Goal: Task Accomplishment & Management: Manage account settings

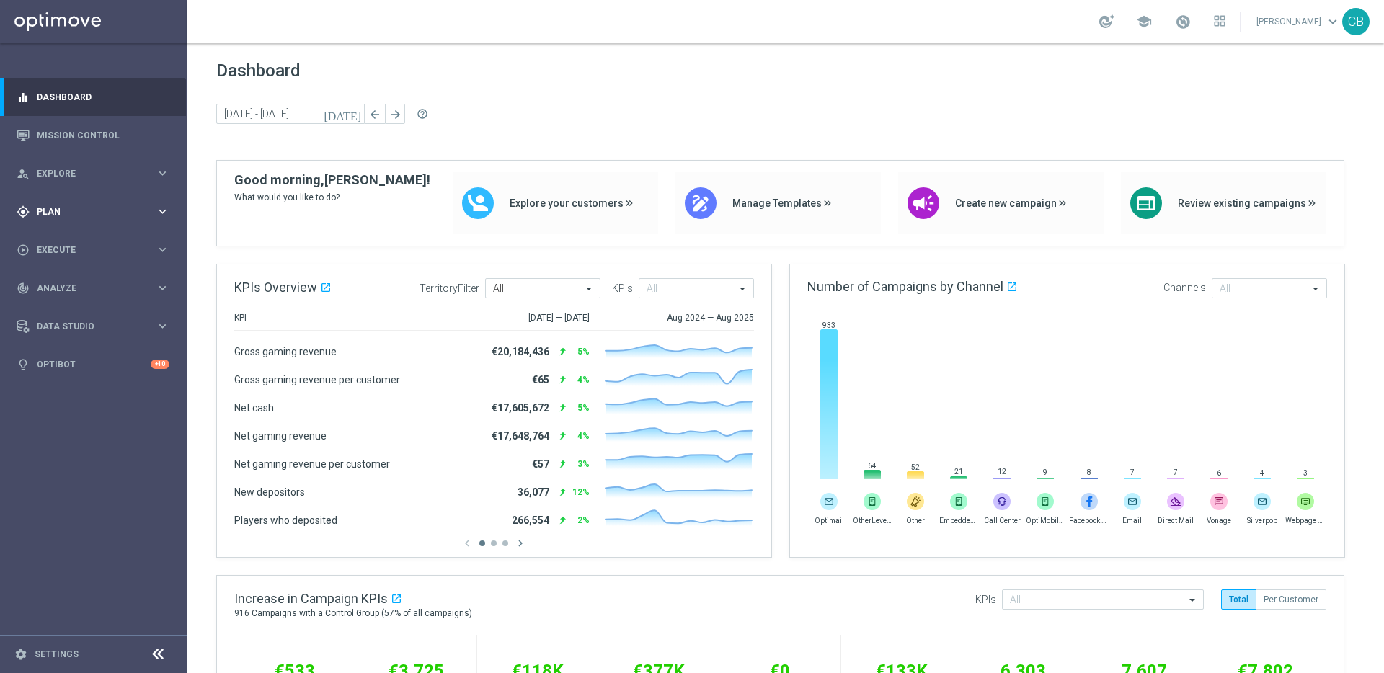
click at [95, 216] on div "gps_fixed Plan" at bounding box center [86, 211] width 139 height 13
click at [73, 240] on link "Target Groups" at bounding box center [93, 242] width 112 height 12
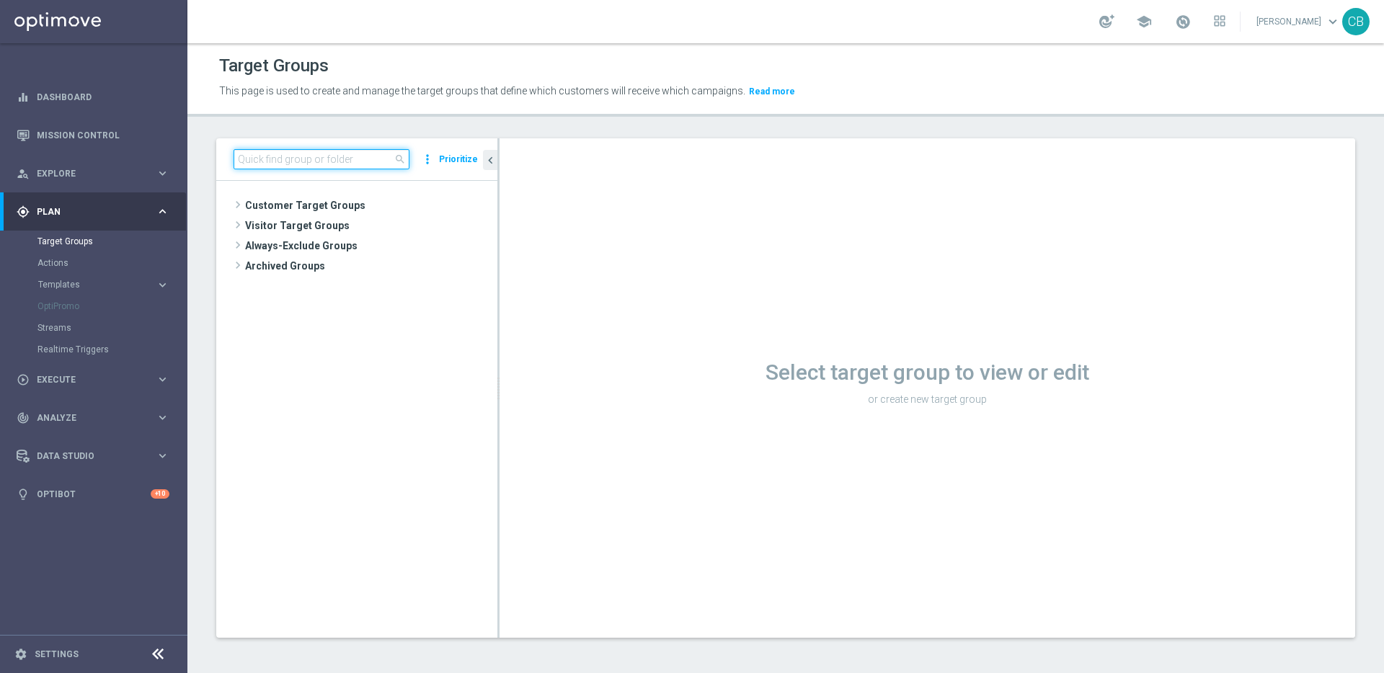
click at [364, 159] on input at bounding box center [322, 159] width 176 height 20
type input "sports bonus exclusion"
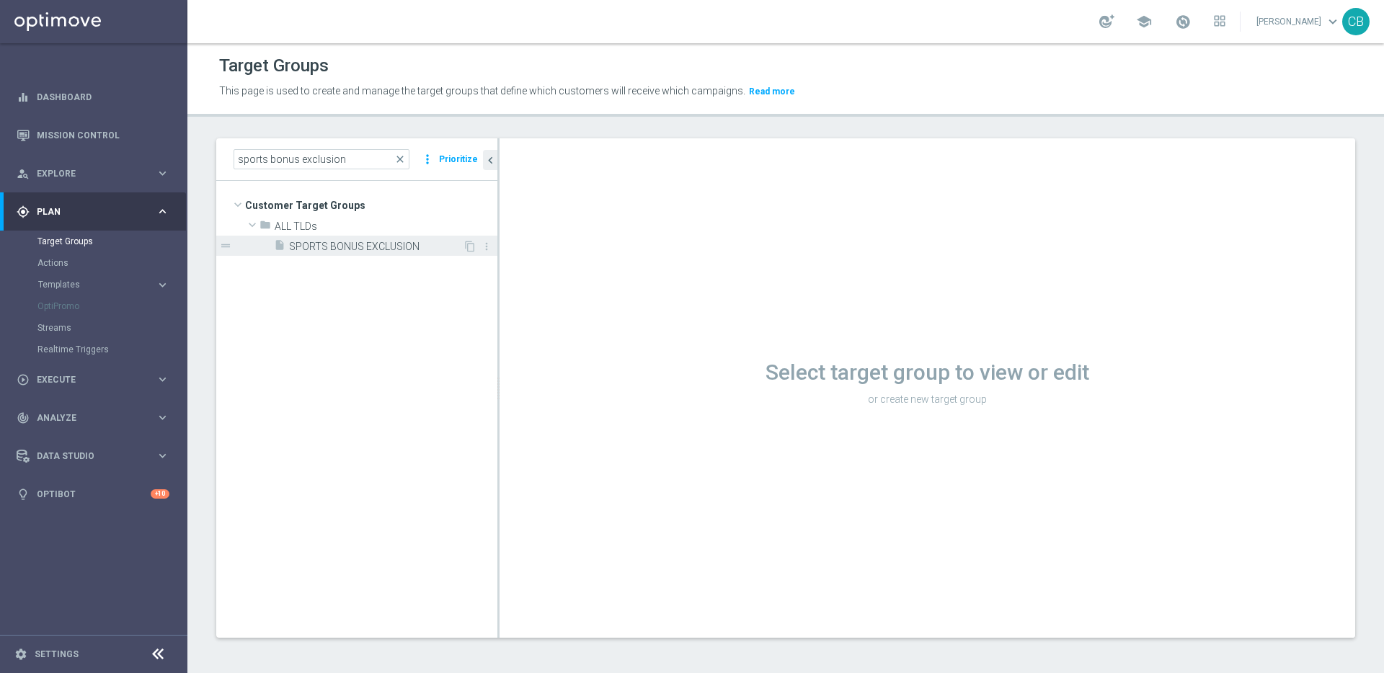
click at [360, 252] on span "SPORTS BONUS EXCLUSION" at bounding box center [376, 247] width 174 height 12
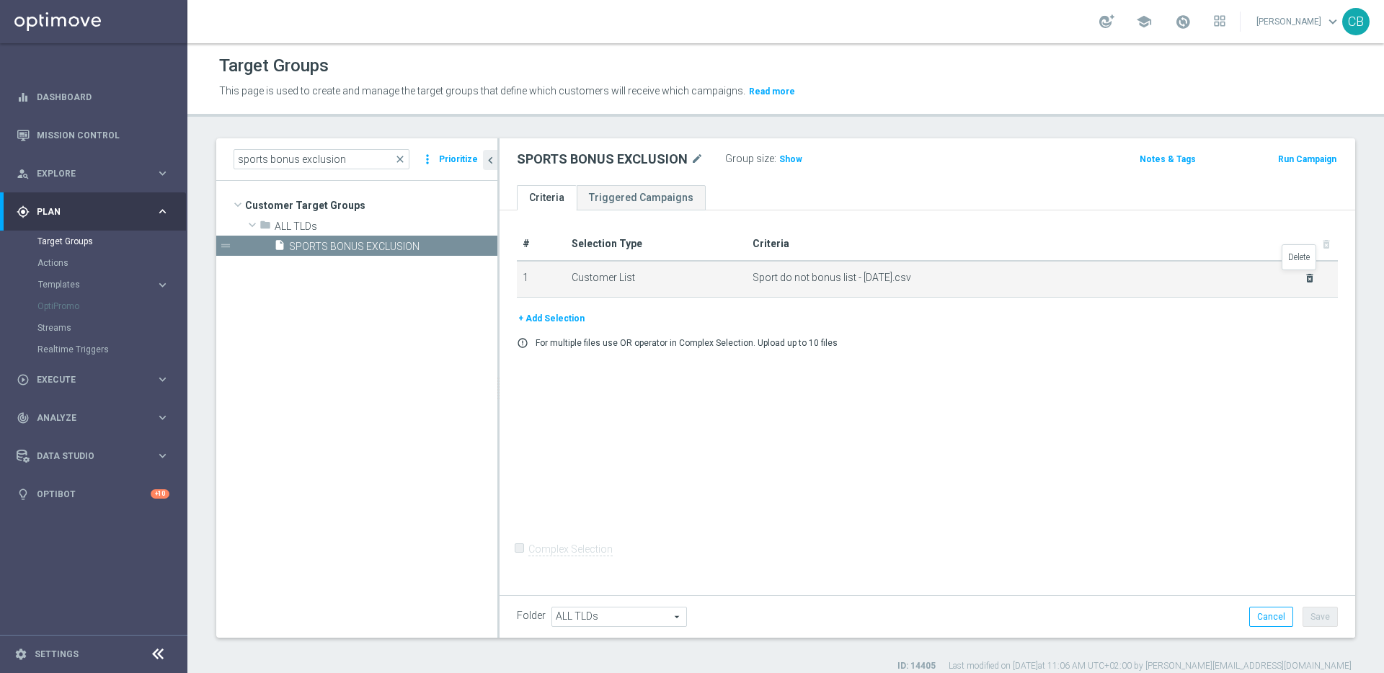
click at [1304, 279] on icon "delete_forever" at bounding box center [1310, 279] width 12 height 12
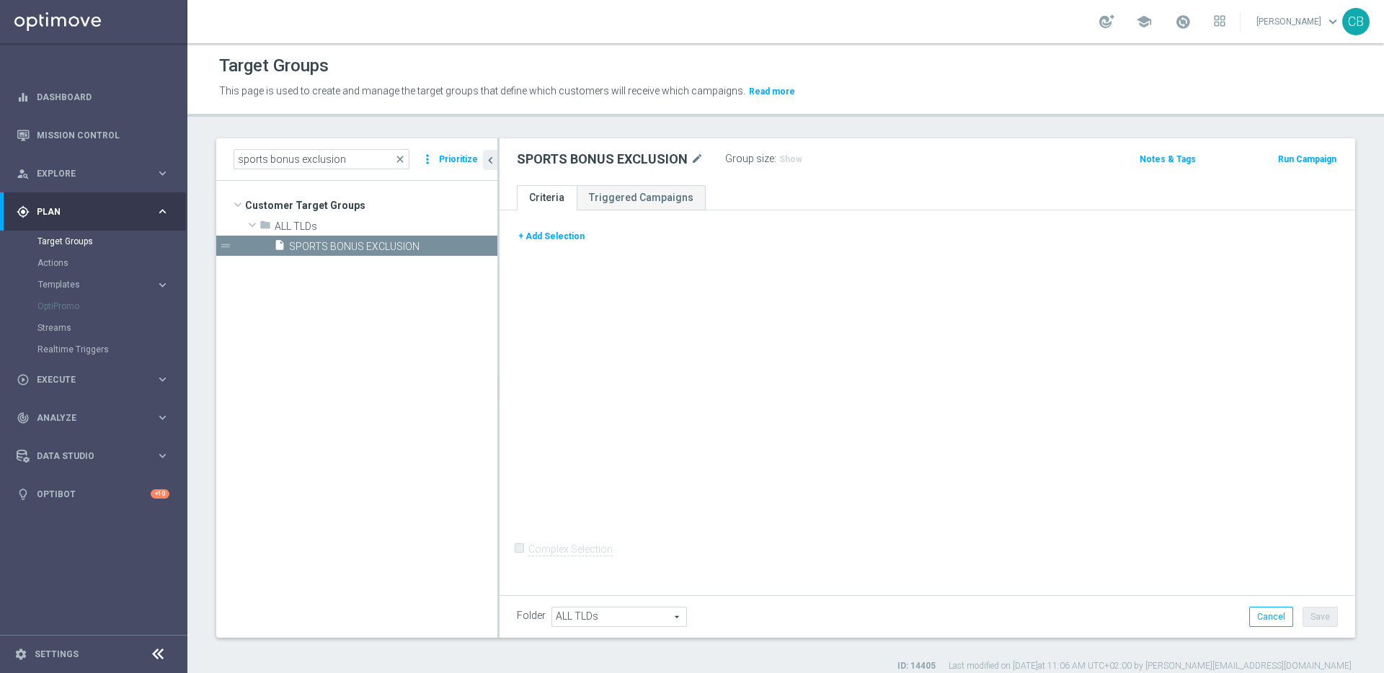
click at [549, 236] on button "+ Add Selection" at bounding box center [551, 237] width 69 height 16
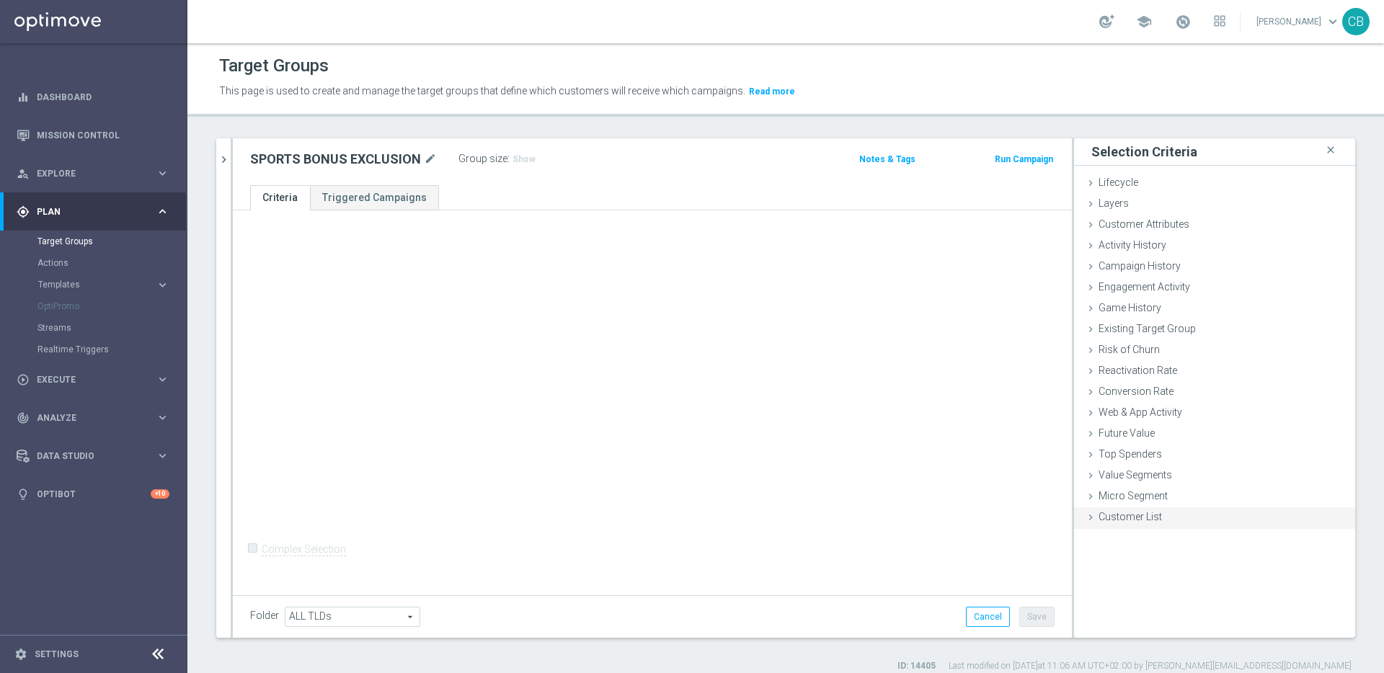
click at [1129, 518] on span "Customer List" at bounding box center [1130, 517] width 63 height 12
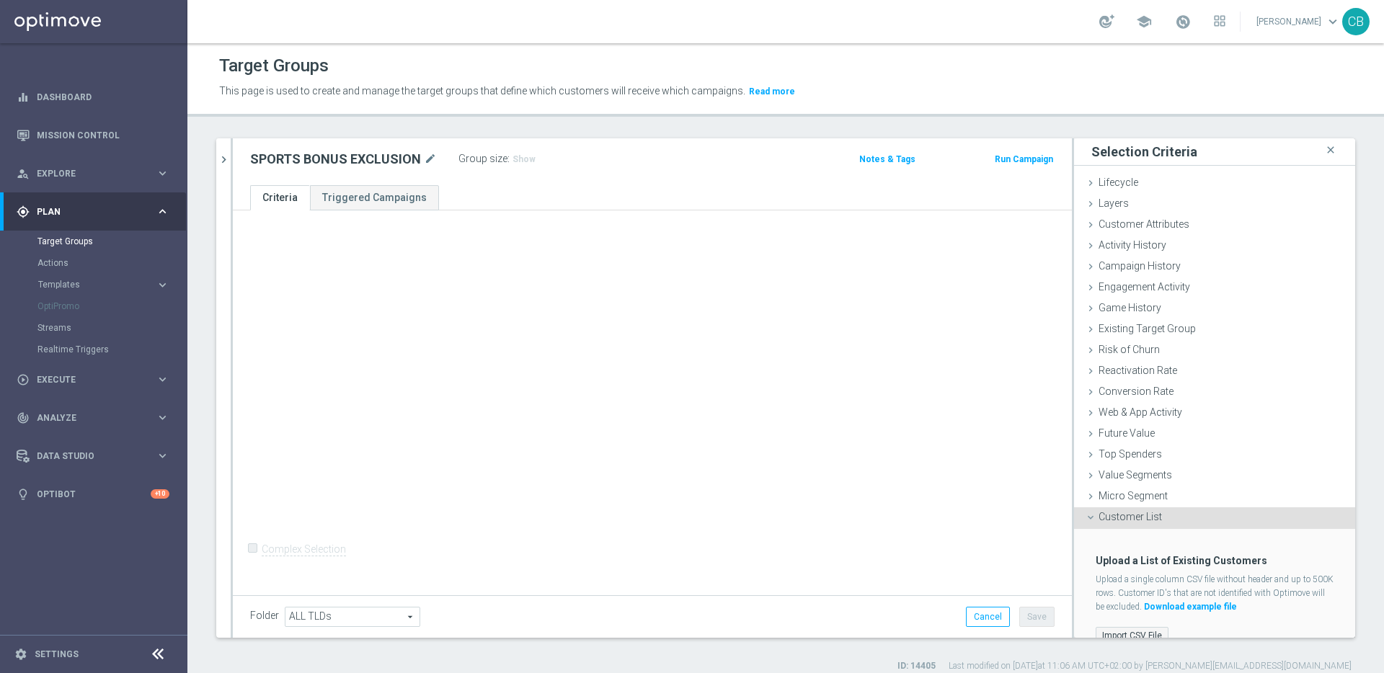
click at [1112, 631] on label "Import CSV File" at bounding box center [1132, 636] width 73 height 18
click at [0, 0] on input "Import CSV File" at bounding box center [0, 0] width 0 height 0
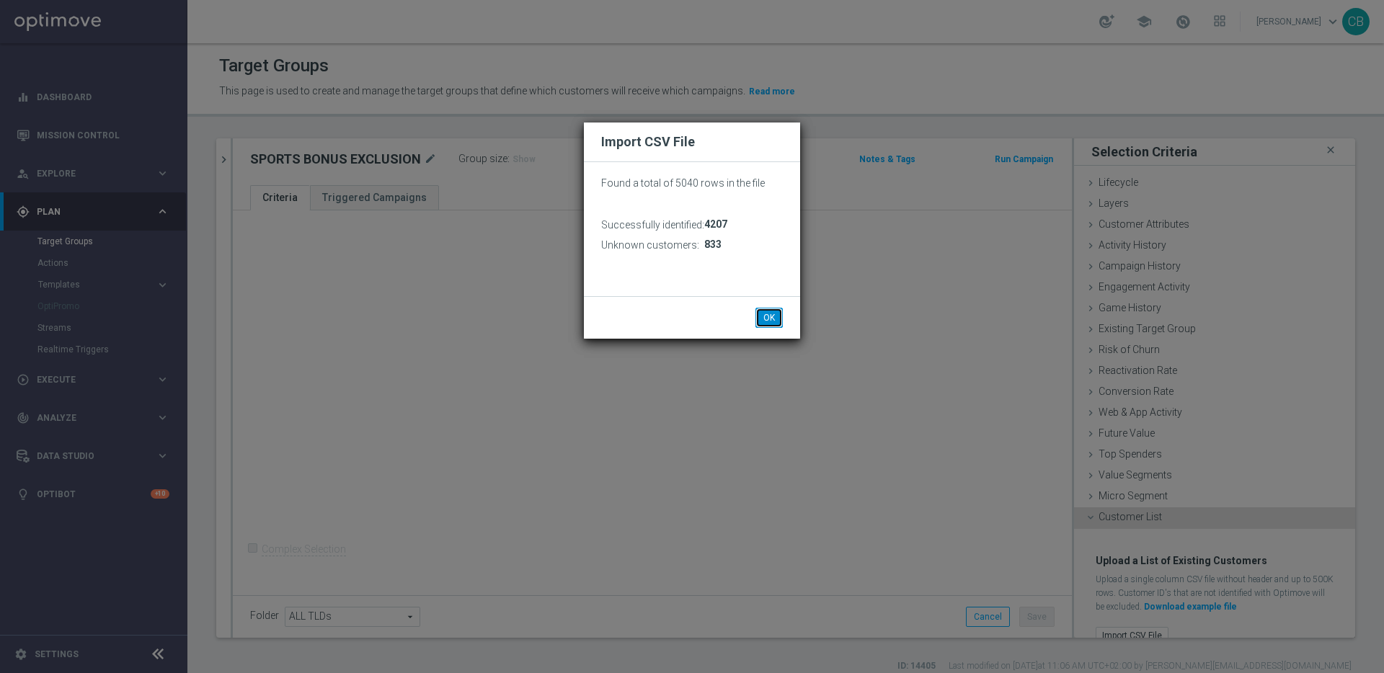
click at [771, 317] on button "OK" at bounding box center [769, 318] width 27 height 20
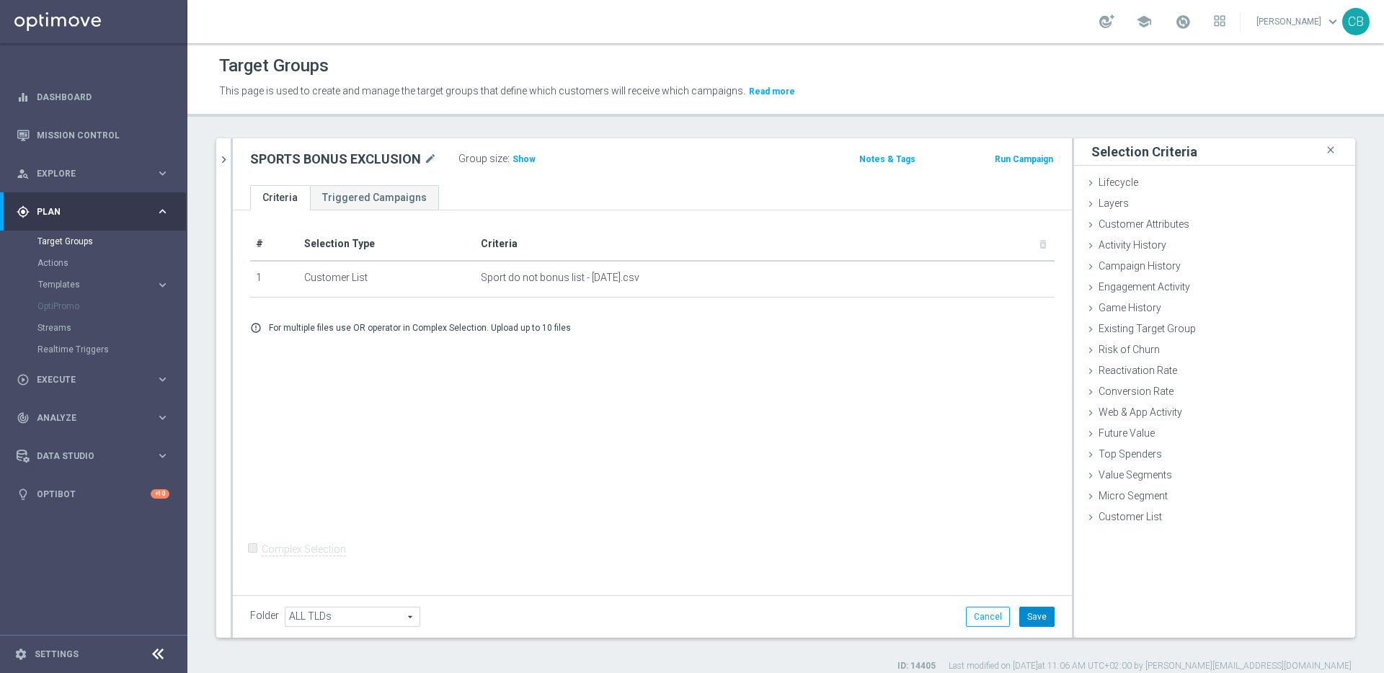
click at [1025, 620] on button "Save" at bounding box center [1036, 617] width 35 height 20
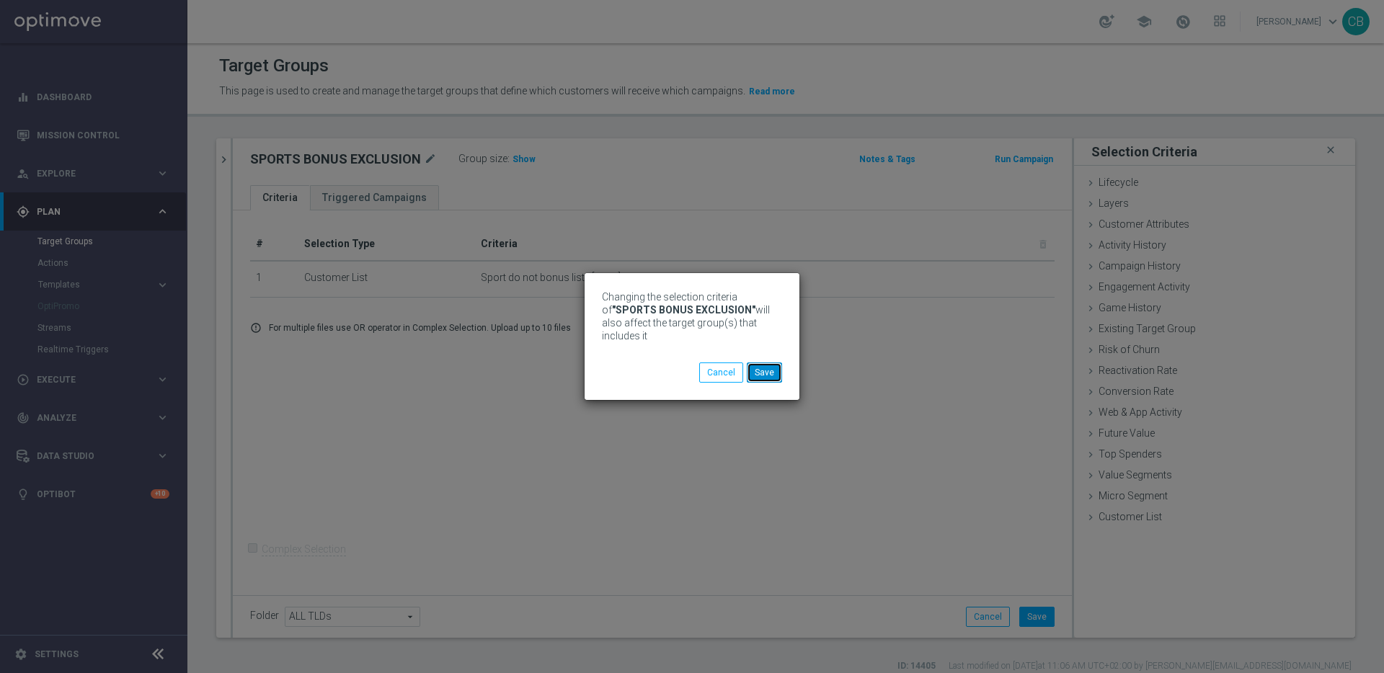
click at [768, 373] on button "Save" at bounding box center [764, 373] width 35 height 20
